Goal: Navigation & Orientation: Find specific page/section

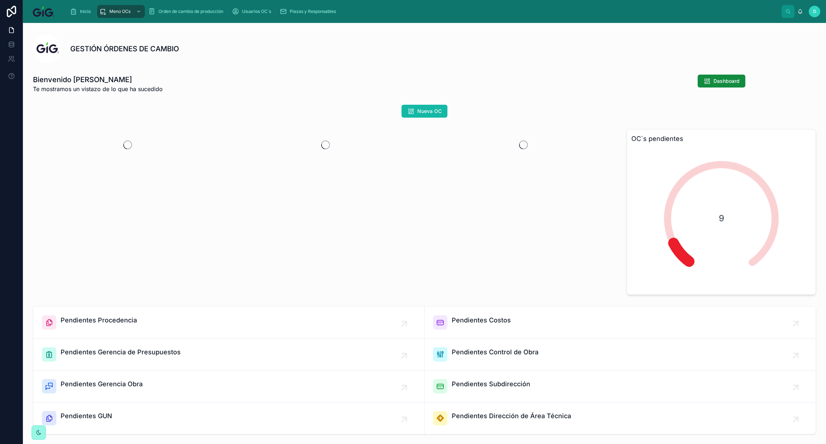
click at [37, 433] on icon at bounding box center [39, 432] width 6 height 6
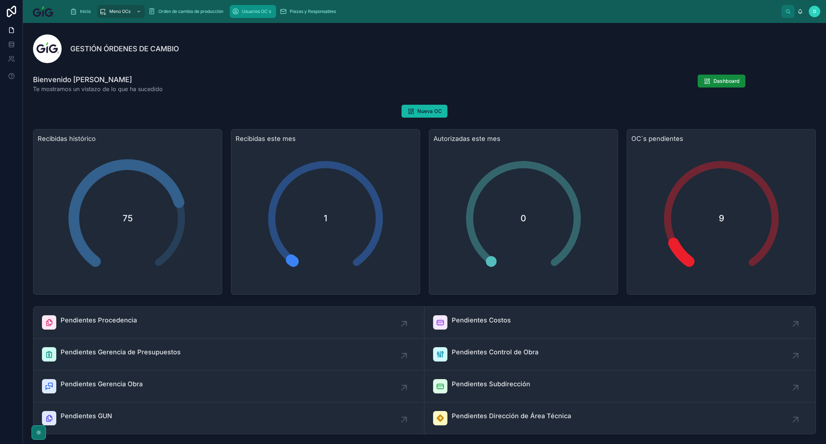
click at [242, 11] on span "Usuarios OC´s" at bounding box center [256, 12] width 29 height 6
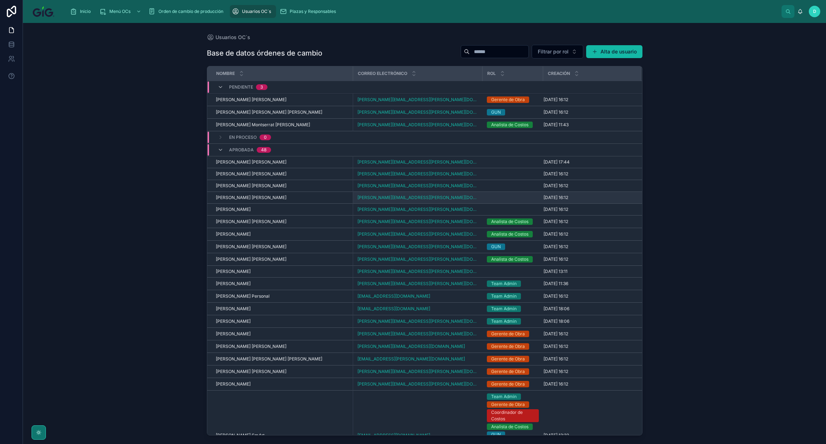
click at [502, 198] on td at bounding box center [512, 198] width 61 height 12
click at [251, 160] on span "[PERSON_NAME] [PERSON_NAME]" at bounding box center [251, 162] width 71 height 6
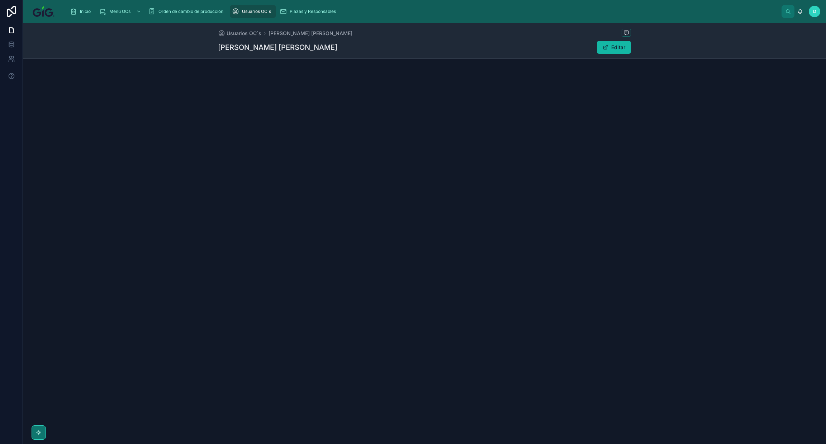
click at [240, 11] on div "Usuarios OC´s" at bounding box center [253, 11] width 42 height 11
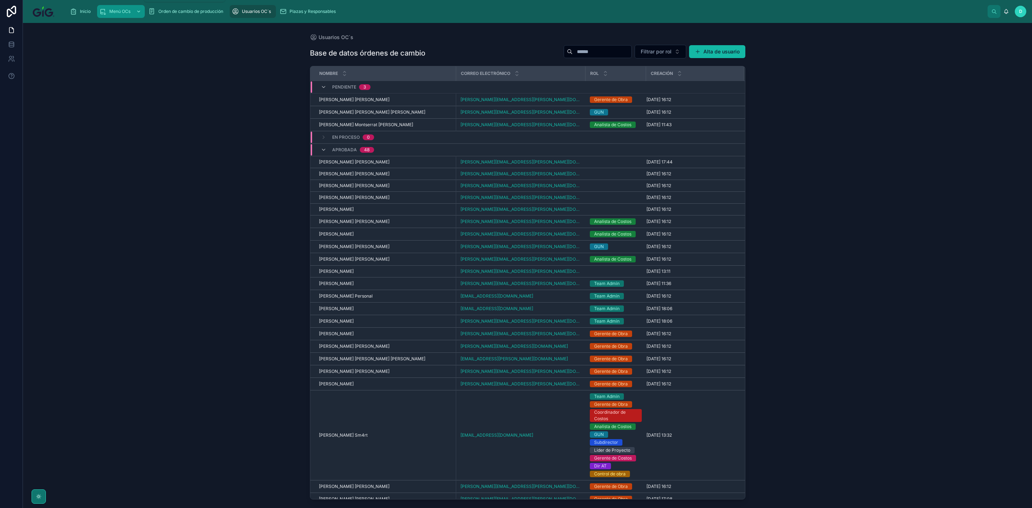
click at [119, 15] on div "Menú OCs" at bounding box center [120, 11] width 43 height 11
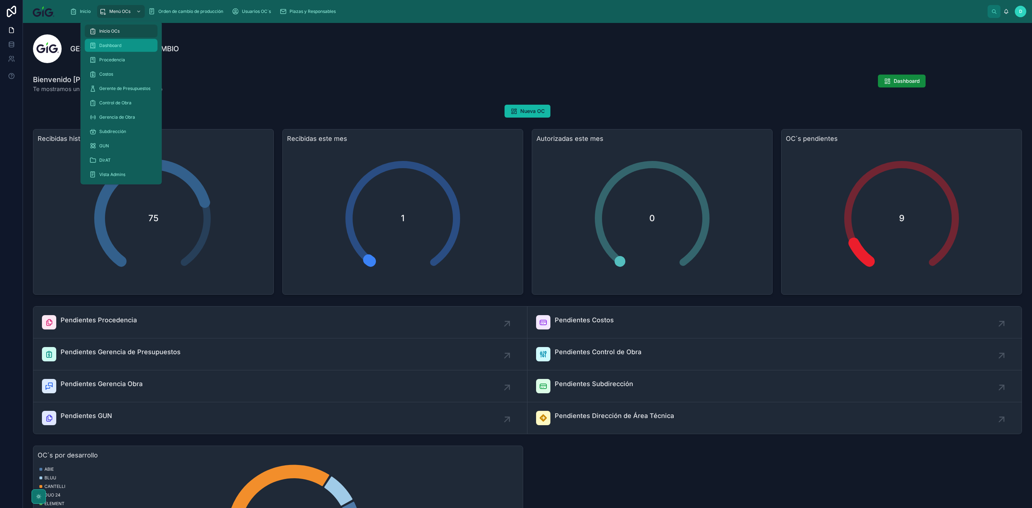
click at [121, 43] on div "Dashboard" at bounding box center [121, 45] width 64 height 11
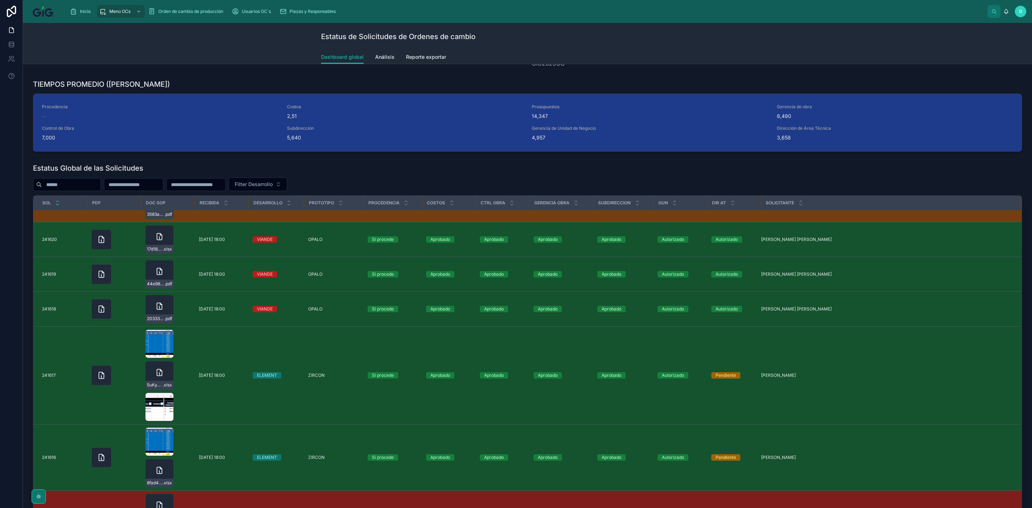
scroll to position [499, 0]
